Goal: Task Accomplishment & Management: Manage account settings

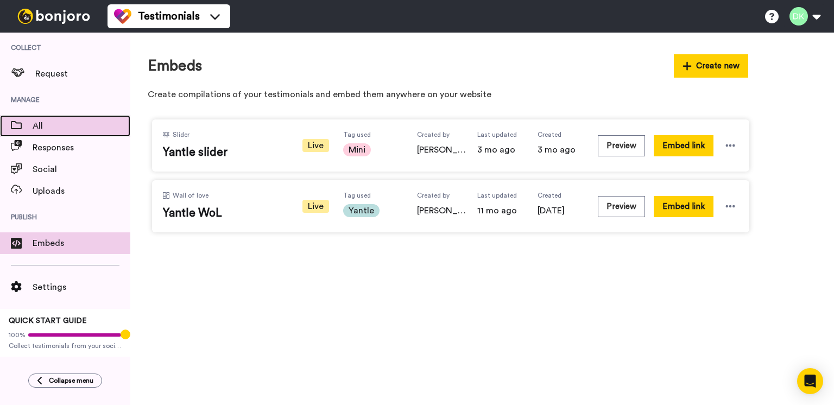
click at [85, 124] on span "All" at bounding box center [82, 125] width 98 height 13
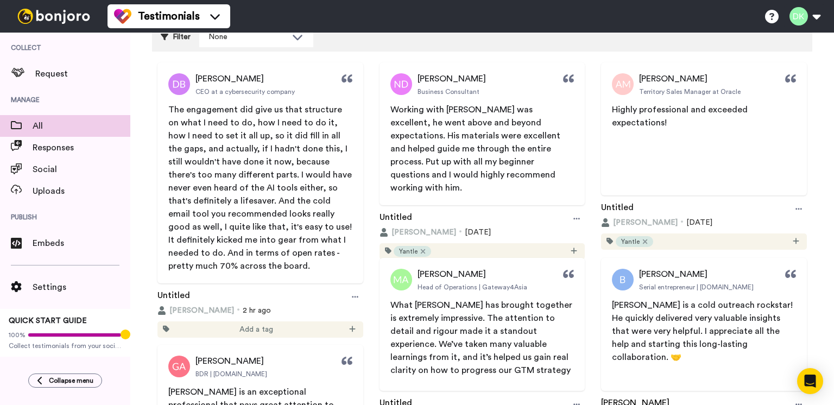
scroll to position [109, 0]
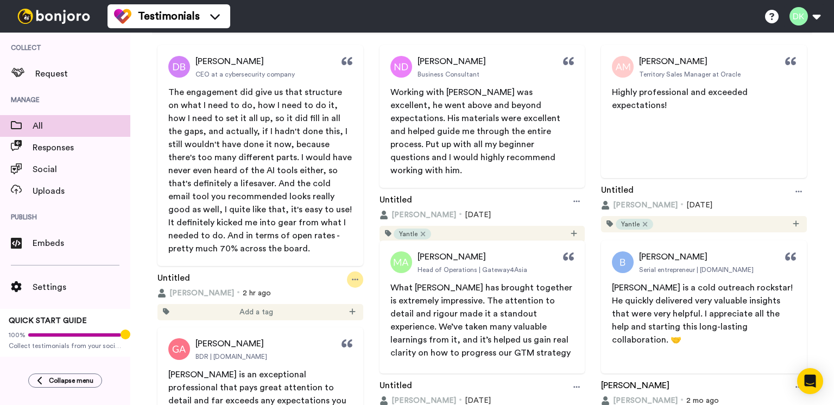
click at [352, 278] on icon at bounding box center [355, 280] width 7 height 8
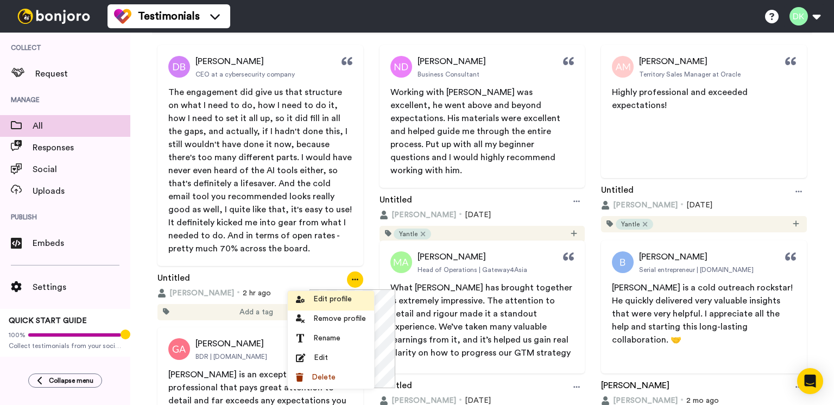
click at [354, 300] on div "Edit profile" at bounding box center [331, 299] width 70 height 11
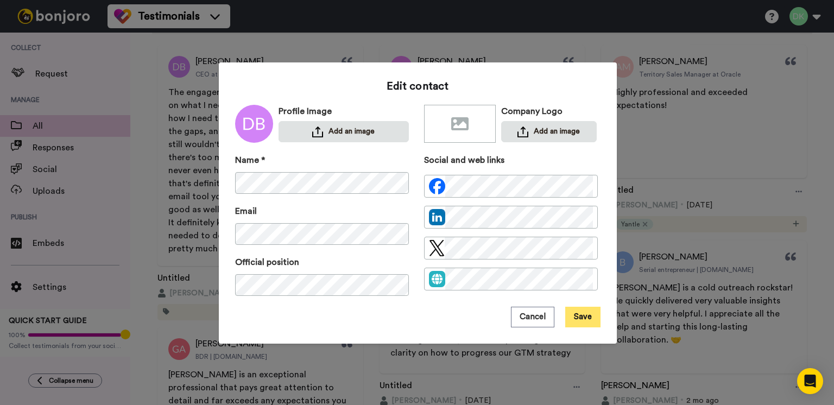
click at [581, 320] on button "Save" at bounding box center [582, 317] width 35 height 21
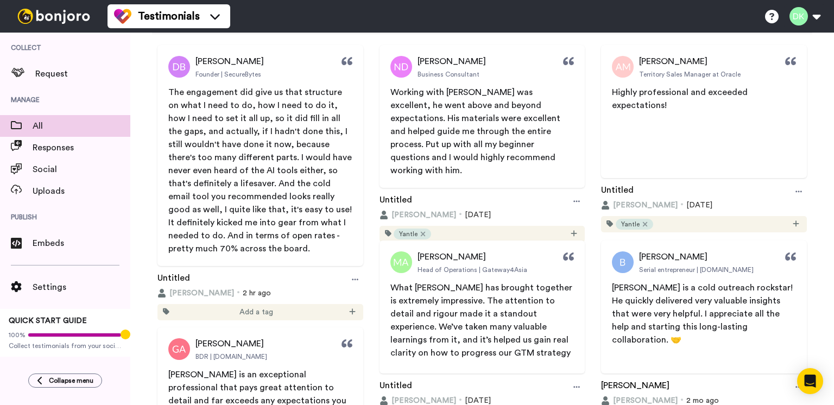
scroll to position [85, 0]
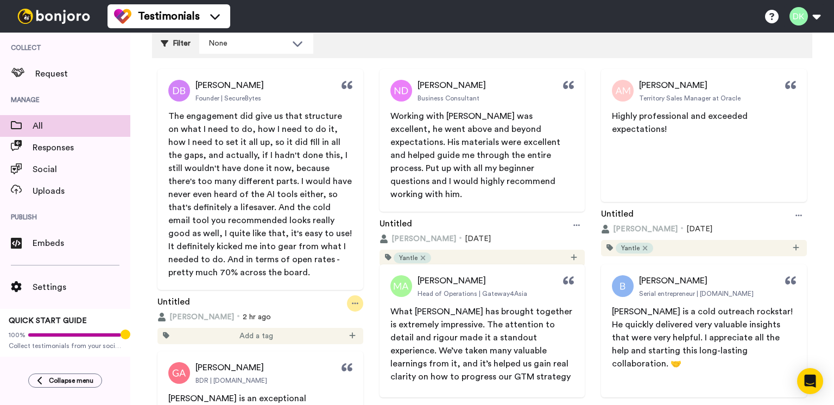
click at [353, 304] on icon at bounding box center [355, 304] width 7 height 8
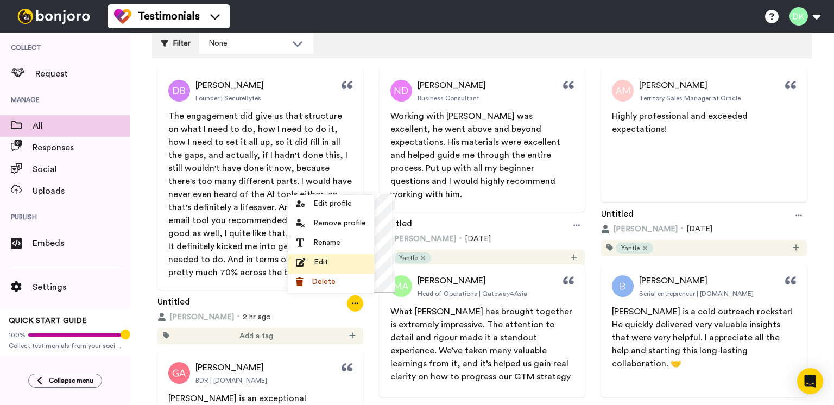
click at [332, 261] on div "Edit" at bounding box center [331, 262] width 70 height 11
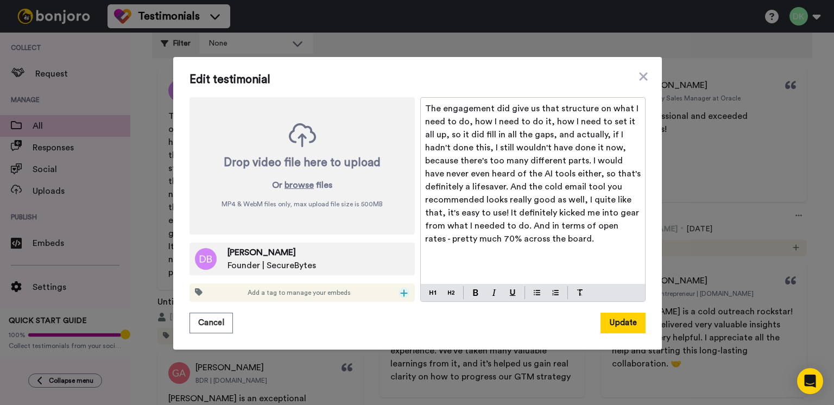
click at [401, 294] on icon at bounding box center [404, 292] width 7 height 7
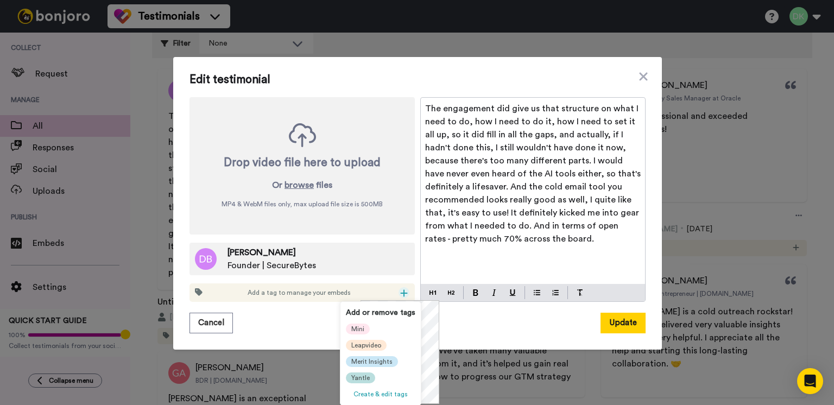
click at [362, 376] on span "Yantle" at bounding box center [360, 377] width 18 height 9
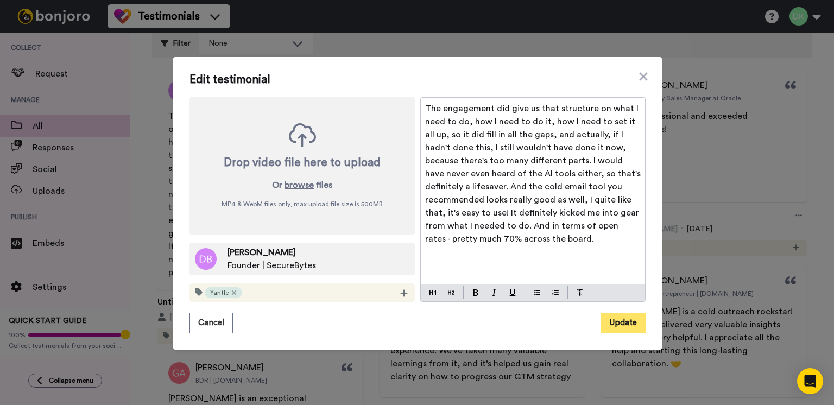
click at [614, 327] on button "Update" at bounding box center [622, 323] width 45 height 21
